Goal: Task Accomplishment & Management: Use online tool/utility

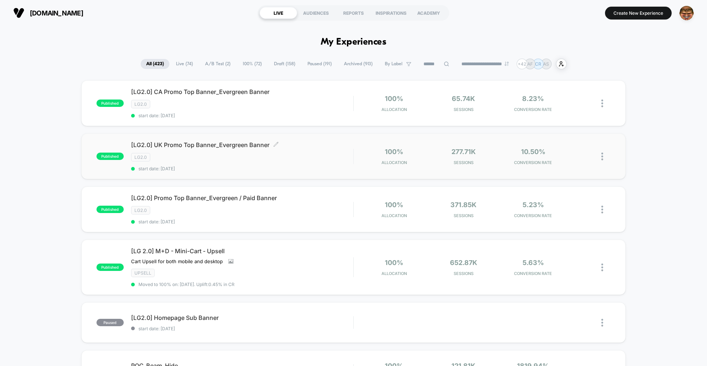
click at [295, 163] on div "[LG2.0] UK Promo Top Banner_Evergreen Banner Click to edit experience details C…" at bounding box center [242, 156] width 222 height 30
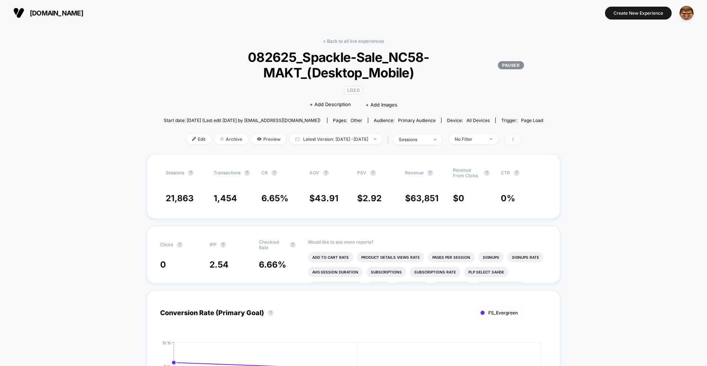
click at [515, 140] on icon at bounding box center [513, 139] width 4 height 4
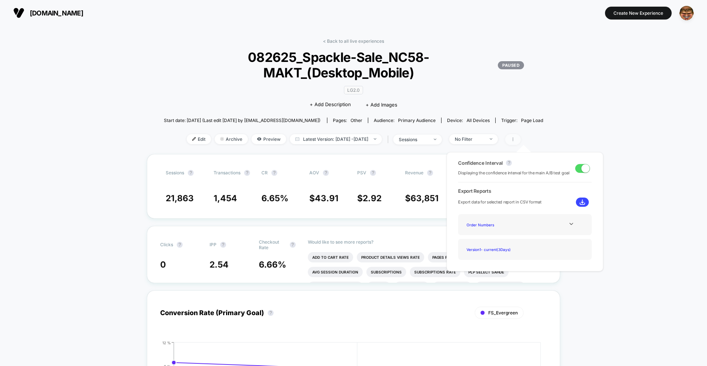
scroll to position [1, 0]
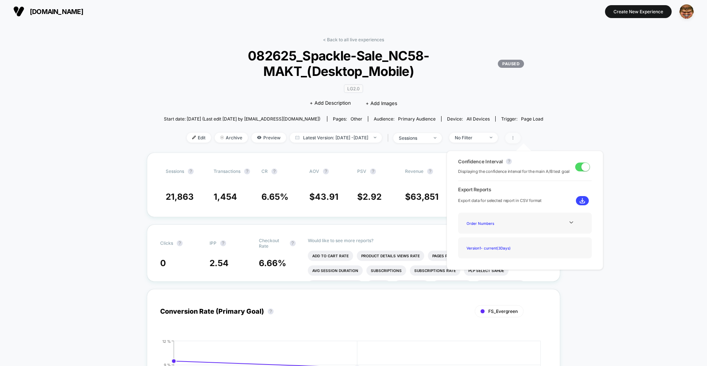
click at [515, 140] on icon at bounding box center [513, 138] width 4 height 4
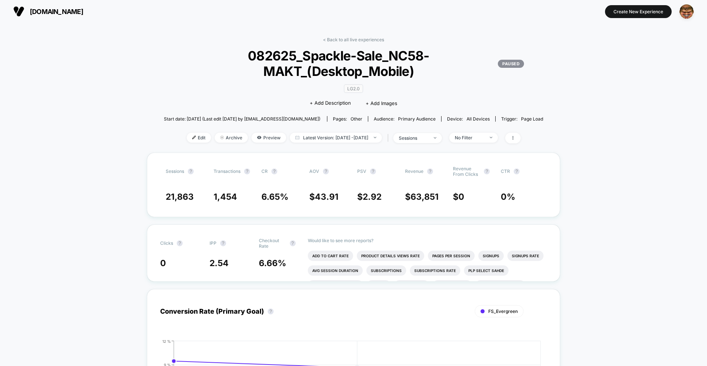
click at [329, 57] on span "082625_Spackle-Sale_NC58-MAKT_(Desktop_Mobile) PAUSED" at bounding box center [353, 63] width 341 height 31
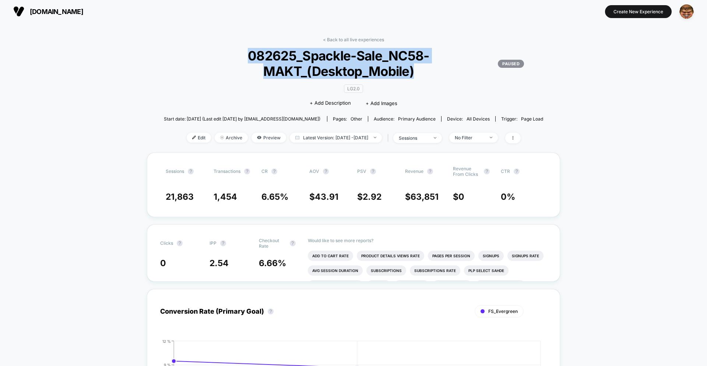
click at [329, 57] on span "082625_Spackle-Sale_NC58-MAKT_(Desktop_Mobile) PAUSED" at bounding box center [353, 63] width 341 height 31
copy span "082625_Spackle-Sale_NC58-MAKT_(Desktop_Mobile)"
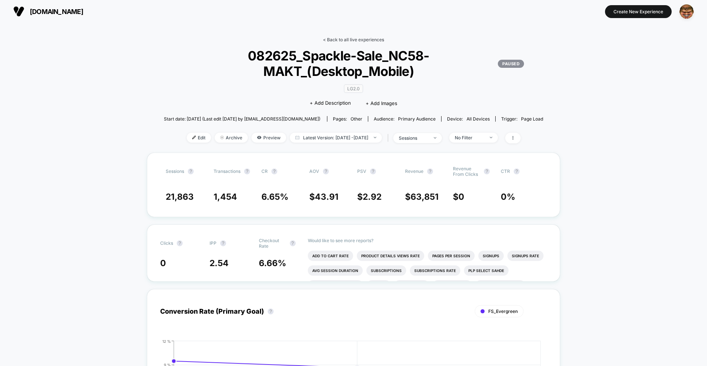
click at [337, 41] on link "< Back to all live experiences" at bounding box center [353, 40] width 61 height 6
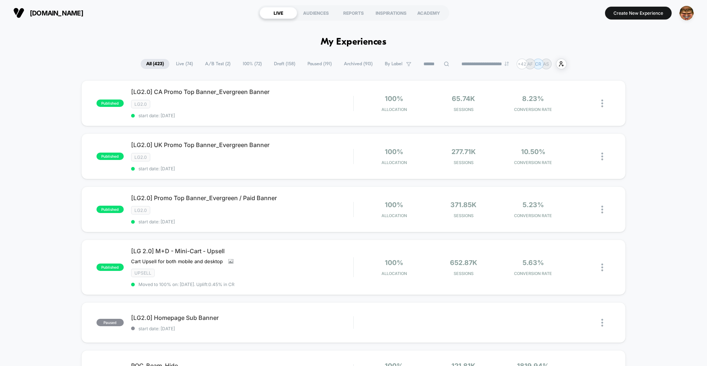
click at [436, 64] on input at bounding box center [436, 64] width 37 height 9
paste input "**********"
type input "**********"
click at [297, 67] on span "Paused ( 191 )" at bounding box center [301, 64] width 35 height 10
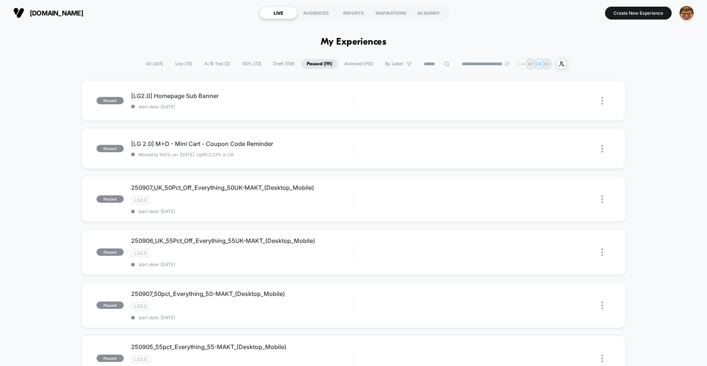
click at [424, 64] on input at bounding box center [436, 63] width 37 height 9
paste input "**********"
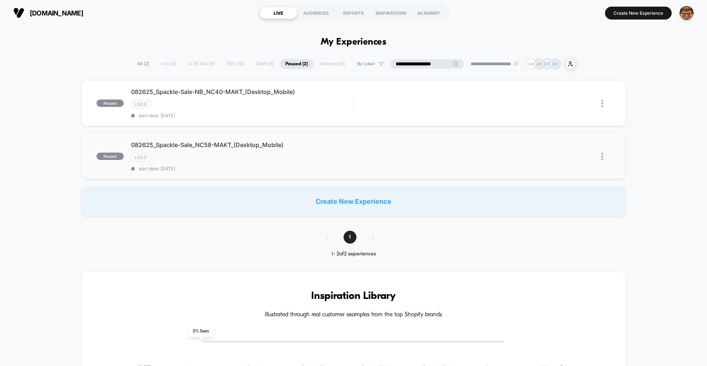
type input "**********"
click at [602, 157] on img at bounding box center [602, 156] width 2 height 8
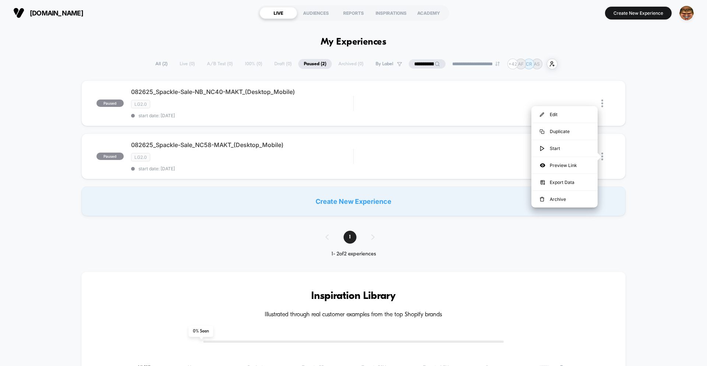
click at [603, 156] on img at bounding box center [602, 156] width 2 height 8
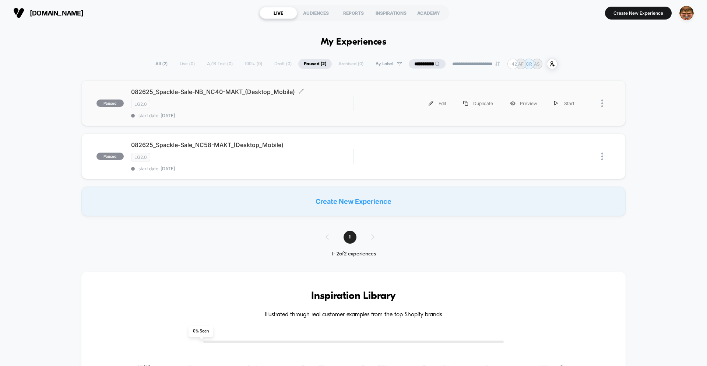
click at [214, 110] on div "082625_Spackle-Sale-NB_NC40-MAKT_(Desktop_Mobile) Click to edit experience deta…" at bounding box center [242, 103] width 222 height 30
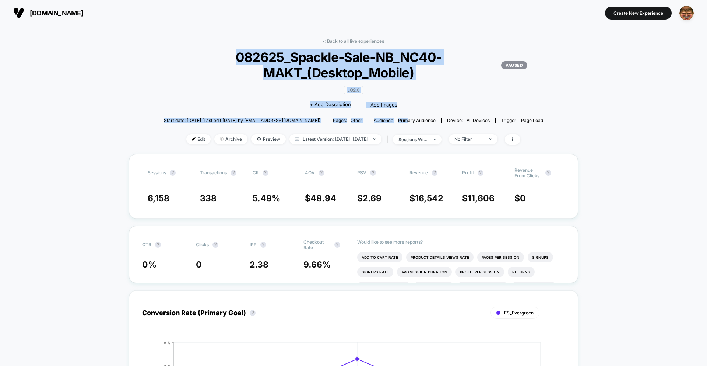
drag, startPoint x: 402, startPoint y: 119, endPoint x: 387, endPoint y: 46, distance: 74.3
click at [396, 46] on div "< Back to all live experiences 082625_Spackle-Sale-NB_NC40-MAKT_(Desktop_Mobile…" at bounding box center [353, 96] width 387 height 116
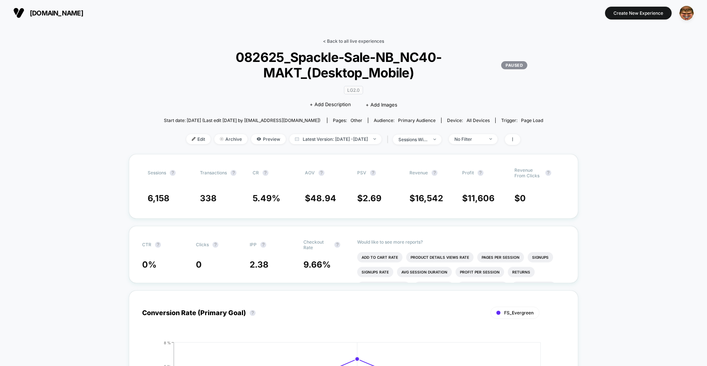
click at [366, 41] on link "< Back to all live experiences" at bounding box center [353, 41] width 61 height 6
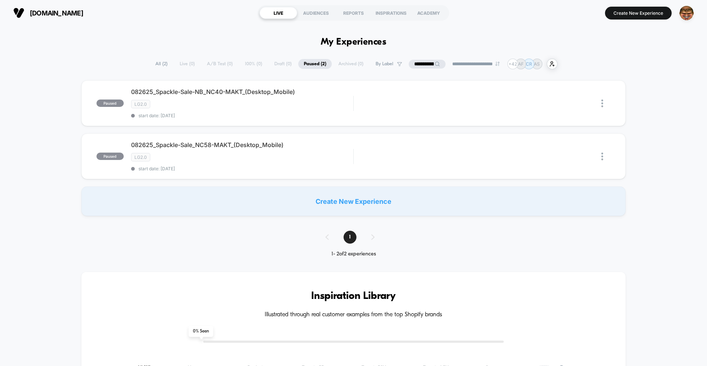
click at [421, 66] on input "**********" at bounding box center [427, 64] width 37 height 9
click at [420, 68] on input "**********" at bounding box center [427, 64] width 37 height 9
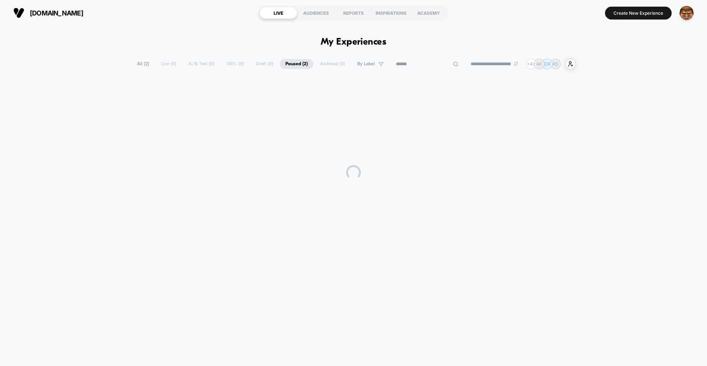
click at [248, 34] on div "**********" at bounding box center [353, 192] width 707 height 333
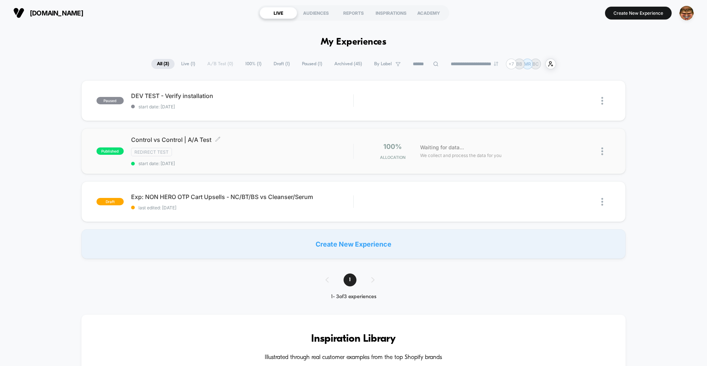
click at [273, 159] on div "Control vs Control | A/A Test Click to edit experience details Click to edit ex…" at bounding box center [242, 151] width 222 height 30
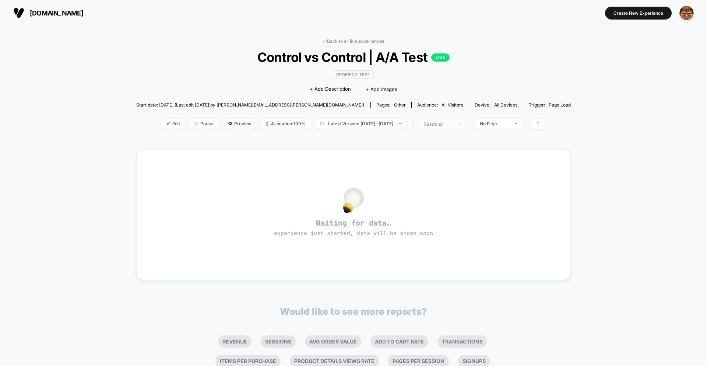
click at [450, 124] on div "sessions" at bounding box center [438, 124] width 29 height 6
click at [437, 161] on div "Sessions ? Sessions with impressions ? Users ? Save" at bounding box center [451, 182] width 110 height 90
drag, startPoint x: 436, startPoint y: 167, endPoint x: 442, endPoint y: 194, distance: 27.4
click at [436, 167] on span "Sessions with impressions" at bounding box center [450, 167] width 62 height 6
click at [444, 204] on button "Save" at bounding box center [450, 202] width 87 height 12
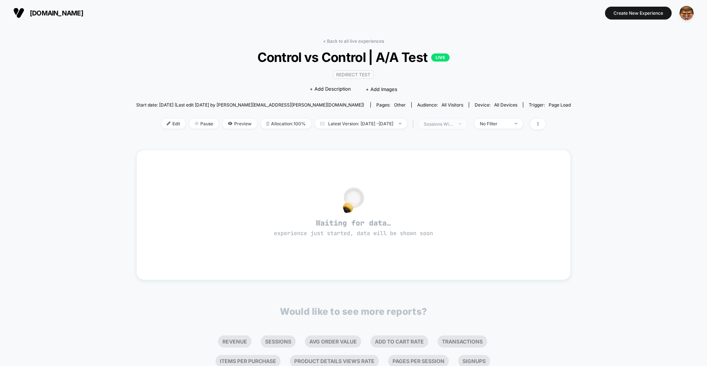
click at [447, 126] on div "sessions with impression" at bounding box center [438, 124] width 29 height 6
click at [442, 151] on div "Sessions ?" at bounding box center [450, 151] width 87 height 7
click at [436, 152] on span "Sessions" at bounding box center [429, 152] width 21 height 6
click at [436, 206] on button "Save" at bounding box center [450, 202] width 87 height 12
click at [229, 22] on section "gopure.com" at bounding box center [123, 13] width 225 height 18
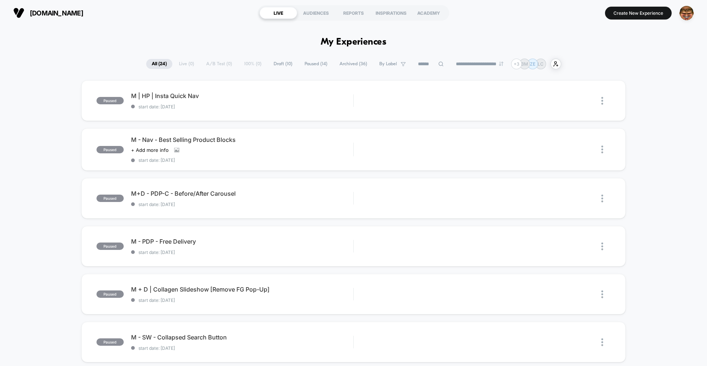
click at [178, 64] on div "**********" at bounding box center [353, 64] width 415 height 11
click at [184, 62] on div "**********" at bounding box center [353, 64] width 415 height 11
drag, startPoint x: 194, startPoint y: 66, endPoint x: 169, endPoint y: 66, distance: 24.7
click at [169, 66] on div "**********" at bounding box center [353, 64] width 415 height 11
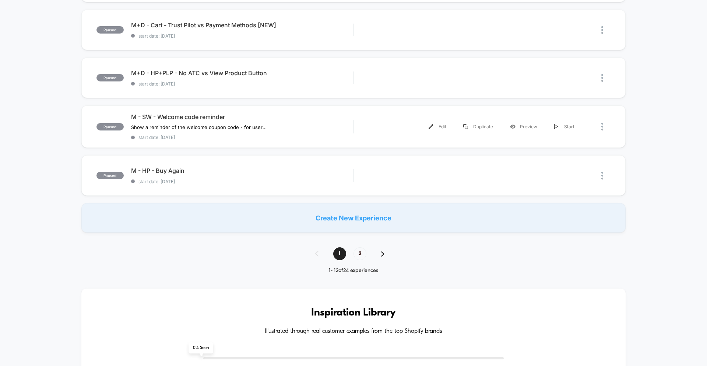
scroll to position [461, 0]
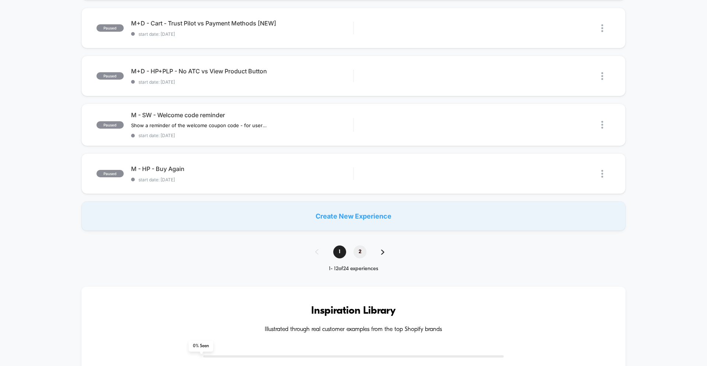
click at [362, 248] on span "2" at bounding box center [360, 251] width 13 height 13
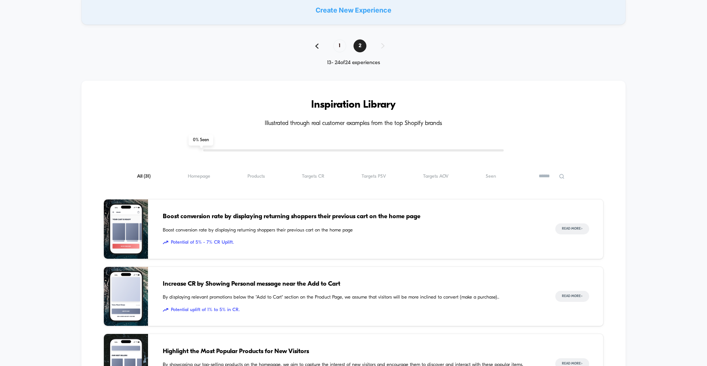
scroll to position [592, 0]
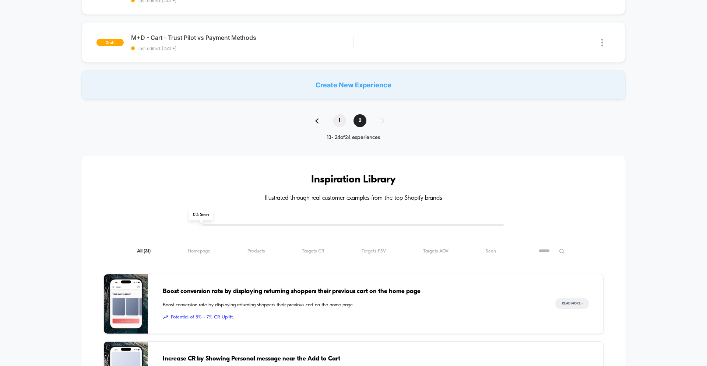
click at [341, 122] on span "1" at bounding box center [339, 120] width 13 height 13
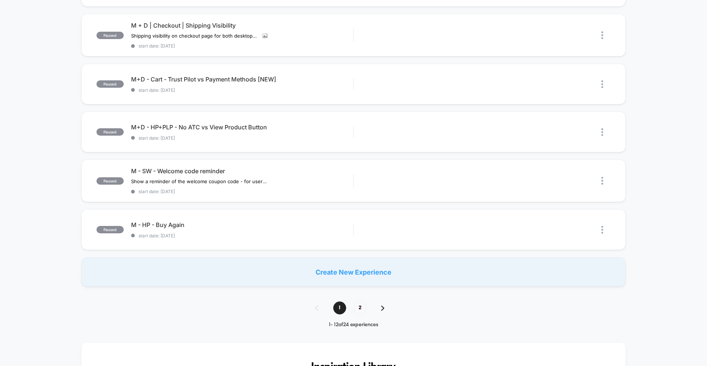
scroll to position [0, 0]
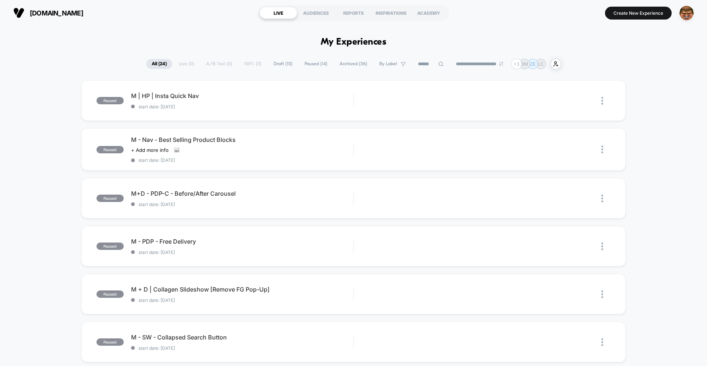
click at [312, 64] on span "Paused ( 14 )" at bounding box center [316, 64] width 34 height 10
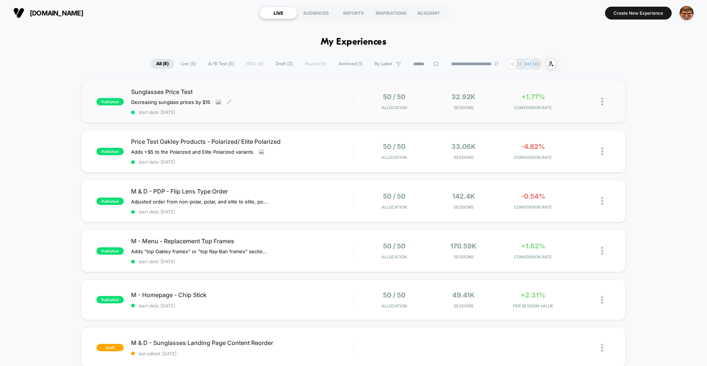
click at [331, 101] on div "Sunglasses Price Test Decreasing sunglass prices by $15﻿ Click to view images C…" at bounding box center [242, 101] width 222 height 27
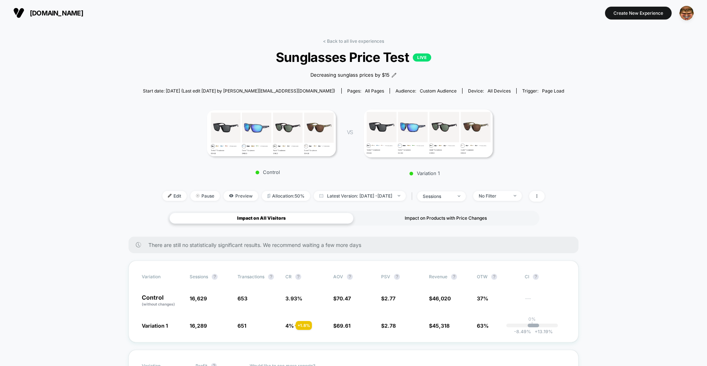
click at [423, 217] on div "Impact on Products with Price Changes" at bounding box center [446, 218] width 184 height 11
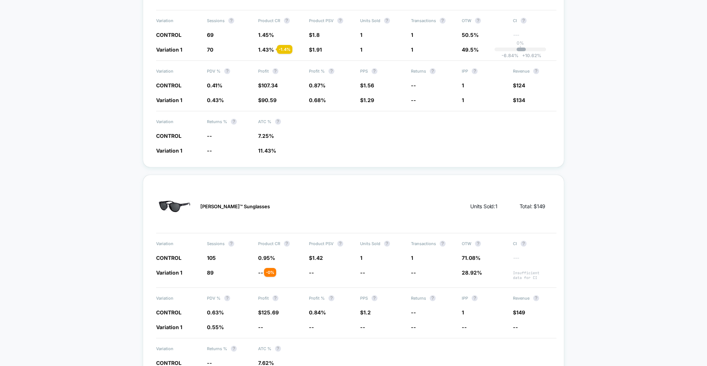
scroll to position [515, 0]
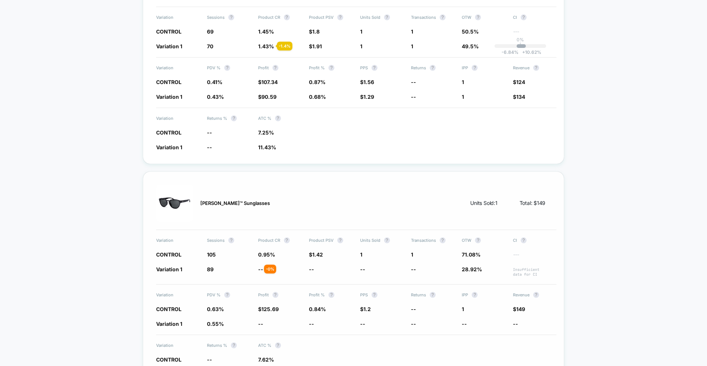
drag, startPoint x: 275, startPoint y: 266, endPoint x: 280, endPoint y: 269, distance: 5.4
click at [276, 270] on div "- 0 %" at bounding box center [270, 268] width 12 height 9
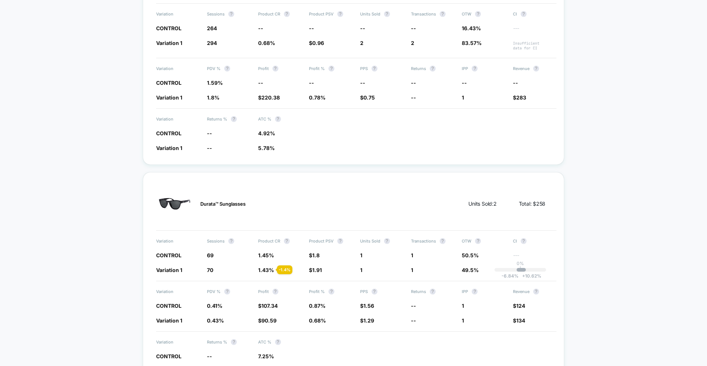
scroll to position [0, 0]
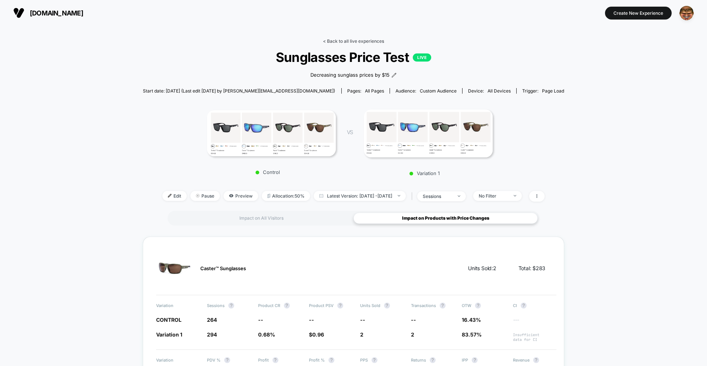
click at [359, 43] on link "< Back to all live experiences" at bounding box center [353, 41] width 61 height 6
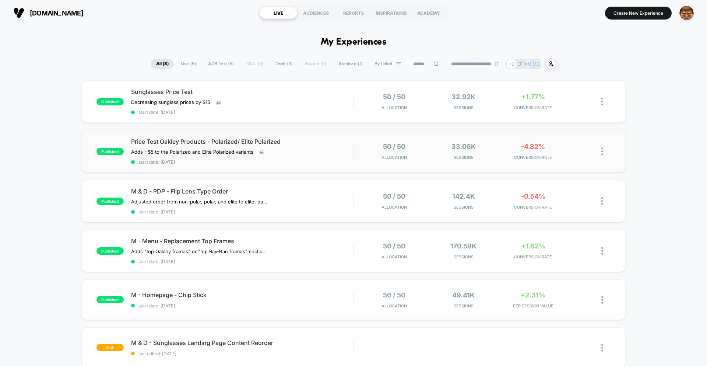
click at [336, 161] on span "start date: [DATE]" at bounding box center [242, 162] width 222 height 6
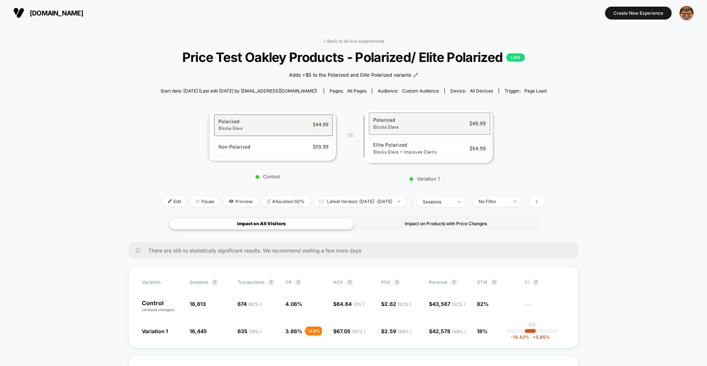
click at [421, 223] on div "Impact on Products with Price Changes" at bounding box center [446, 223] width 184 height 11
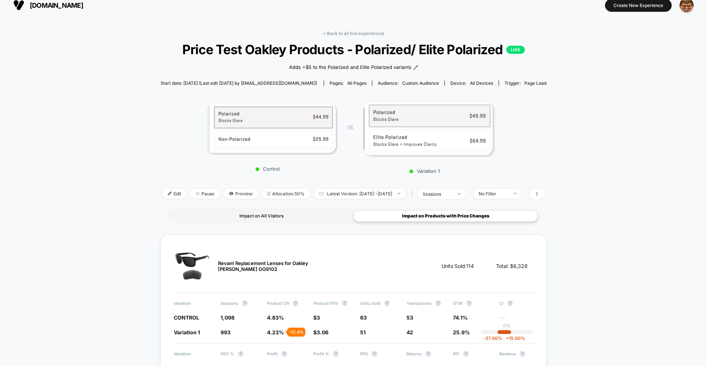
click at [285, 217] on div "Impact on All Visitors" at bounding box center [261, 215] width 184 height 11
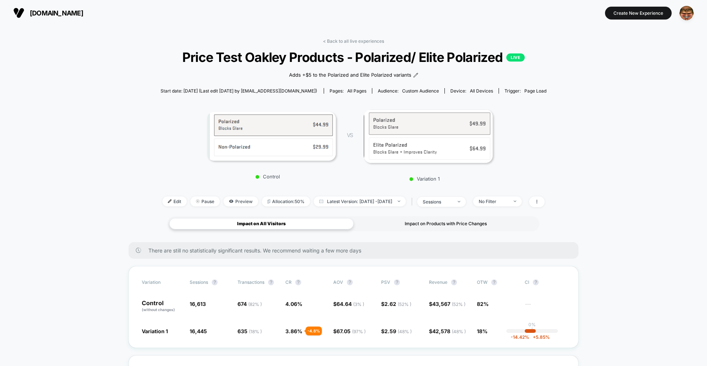
click at [399, 225] on div "Impact on Products with Price Changes" at bounding box center [446, 223] width 184 height 11
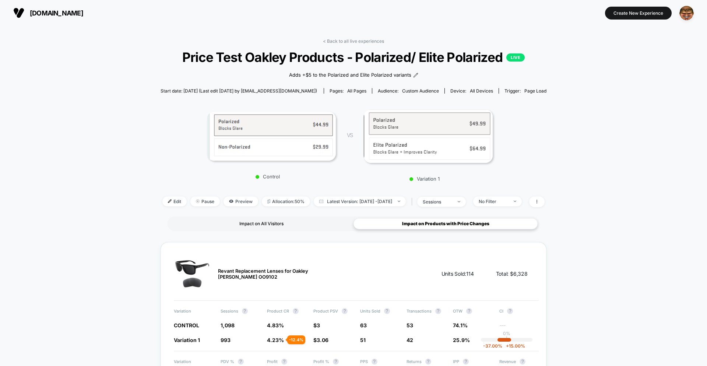
drag, startPoint x: 273, startPoint y: 224, endPoint x: 278, endPoint y: 218, distance: 7.8
click at [273, 224] on div "Impact on All Visitors" at bounding box center [261, 223] width 184 height 11
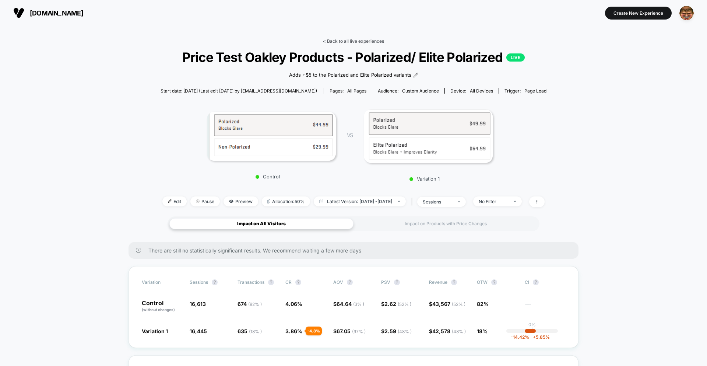
click at [340, 42] on link "< Back to all live experiences" at bounding box center [353, 41] width 61 height 6
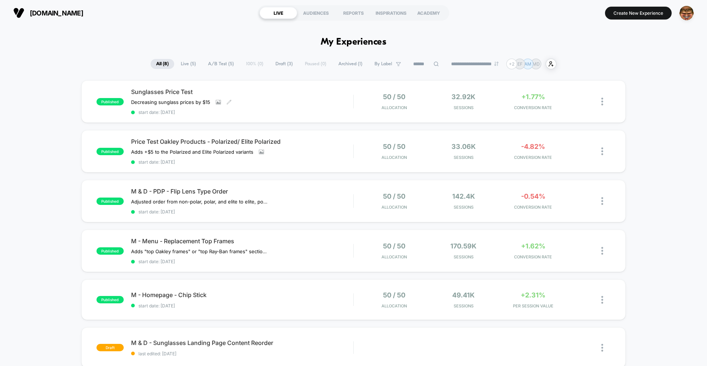
drag, startPoint x: 297, startPoint y: 101, endPoint x: 299, endPoint y: 106, distance: 5.6
click at [297, 101] on div "Sunglasses Price Test Decreasing sunglass prices by $15﻿ Click to view images C…" at bounding box center [242, 101] width 222 height 27
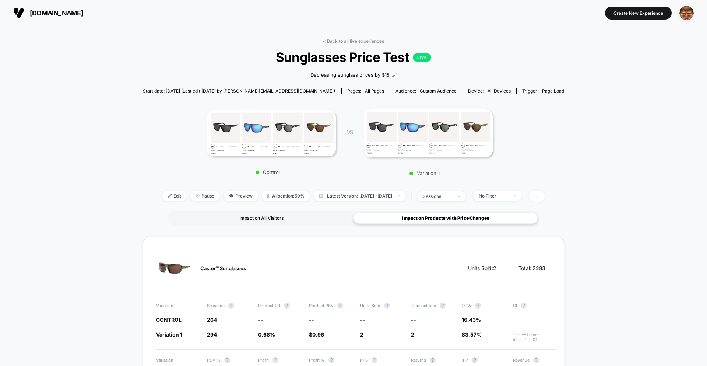
click at [288, 217] on div "Impact on All Visitors" at bounding box center [261, 218] width 184 height 11
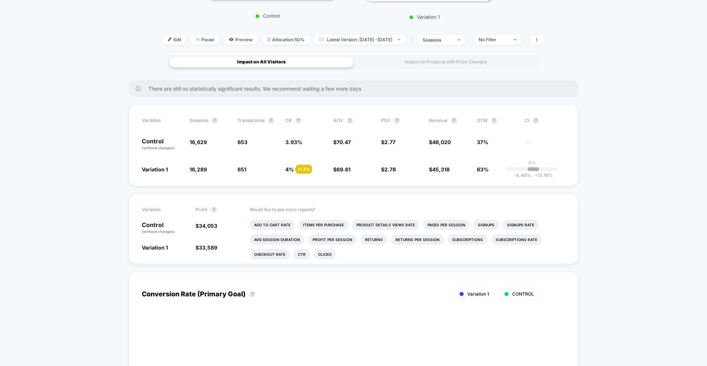
scroll to position [257, 0]
